Goal: Transaction & Acquisition: Purchase product/service

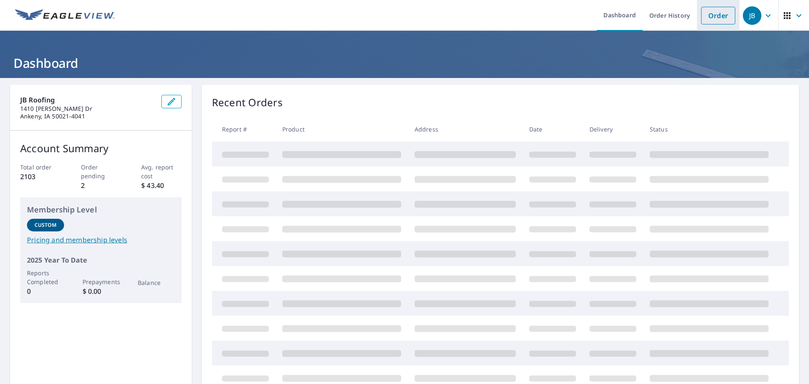
click at [711, 13] on link "Order" at bounding box center [718, 16] width 34 height 18
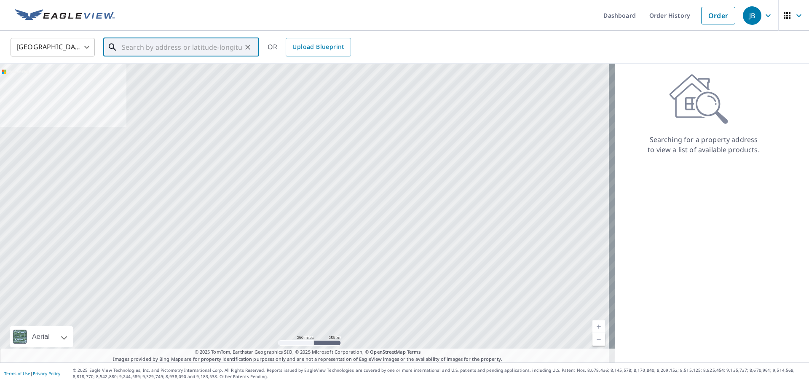
click at [182, 42] on input "text" at bounding box center [182, 47] width 120 height 24
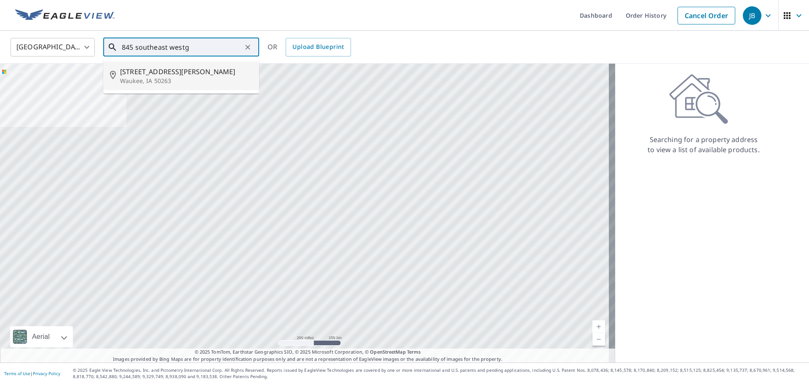
click at [179, 79] on p "Waukee, IA 50263" at bounding box center [186, 81] width 132 height 8
type input "[STREET_ADDRESS][PERSON_NAME][PERSON_NAME]"
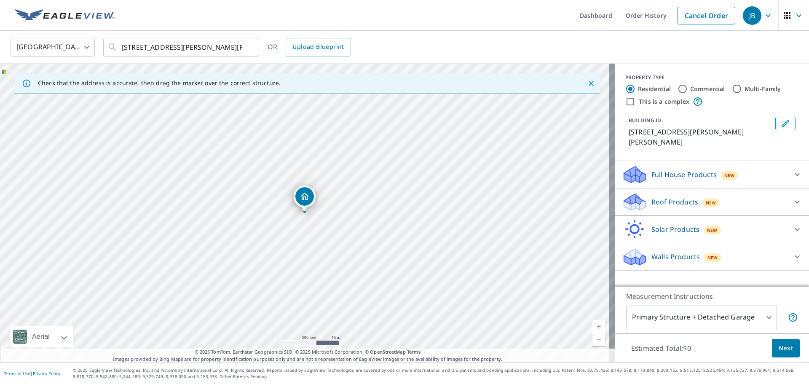
click at [768, 192] on div "Roof Products New" at bounding box center [704, 202] width 165 height 20
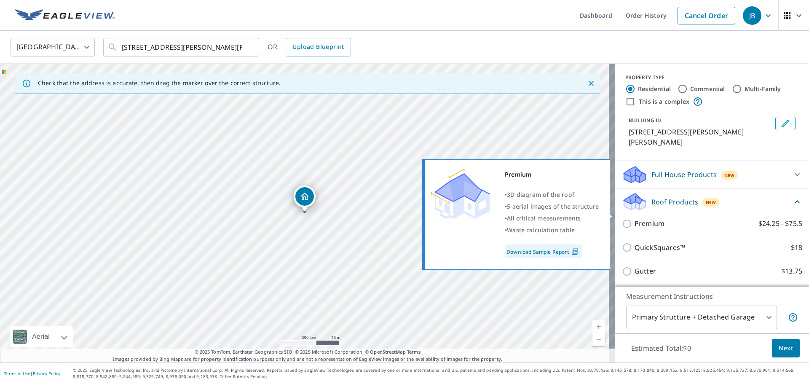
click at [623, 219] on input "Premium $24.25 - $75.5" at bounding box center [628, 224] width 13 height 10
checkbox input "true"
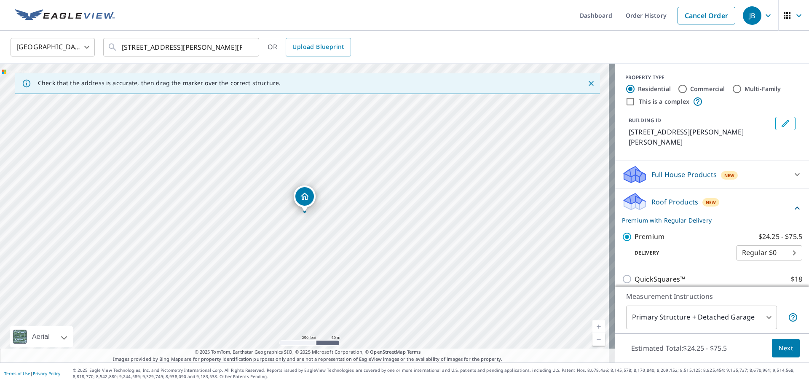
click at [778, 343] on span "Next" at bounding box center [785, 348] width 14 height 11
